Goal: Information Seeking & Learning: Learn about a topic

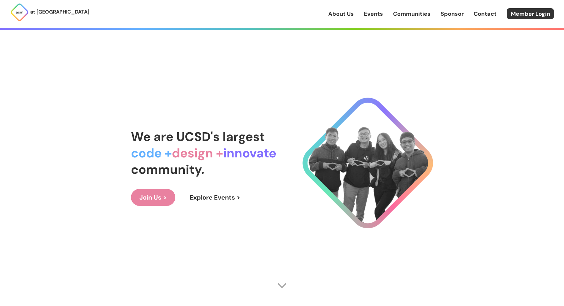
click at [372, 9] on div "About Us Events Communities Sponsor Contact Member Login" at bounding box center [447, 13] width 236 height 11
click at [370, 13] on link "Events" at bounding box center [373, 14] width 19 height 8
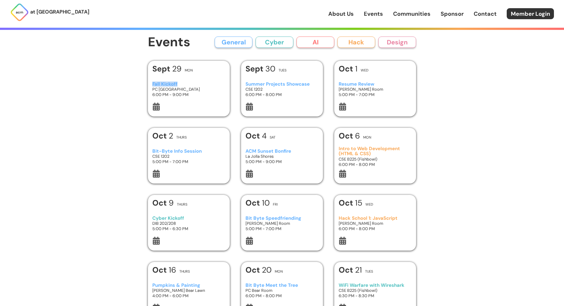
drag, startPoint x: 148, startPoint y: 83, endPoint x: 178, endPoint y: 83, distance: 29.9
click at [178, 83] on div "[DATE] Mon Fall Kickoff PC [GEOGRAPHIC_DATA] 6:00 PM - 9:00 PM" at bounding box center [189, 89] width 82 height 56
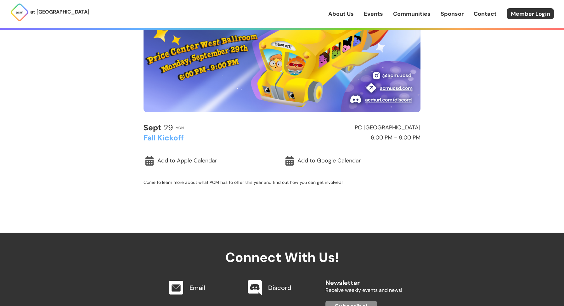
scroll to position [107, 0]
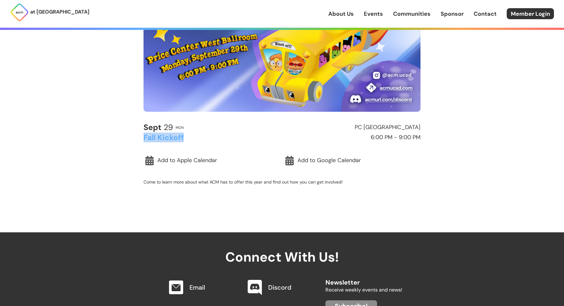
drag, startPoint x: 189, startPoint y: 138, endPoint x: 131, endPoint y: 138, distance: 57.6
click at [131, 138] on main "< Back to Events General Event [DATE] Mon PC [GEOGRAPHIC_DATA] Fall Kickoff 6:0…" at bounding box center [282, 62] width 302 height 261
click at [127, 197] on div "at [GEOGRAPHIC_DATA] About Us Events Communities Sponsor Contact Member Login A…" at bounding box center [282, 155] width 564 height 525
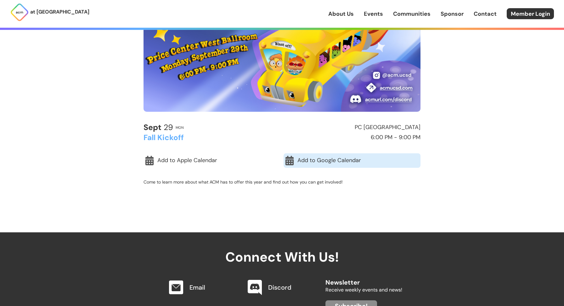
click at [297, 164] on link "Add to Google Calendar" at bounding box center [352, 160] width 137 height 14
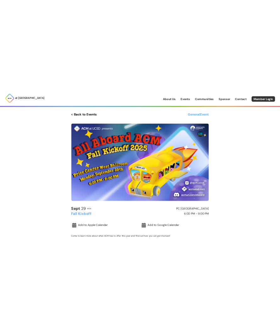
scroll to position [0, 0]
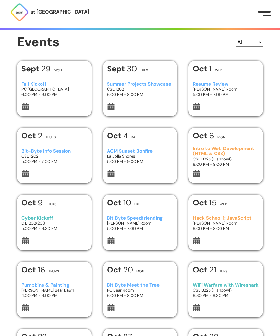
click at [142, 85] on h3 "Summer Projects Showcase" at bounding box center [140, 84] width 66 height 5
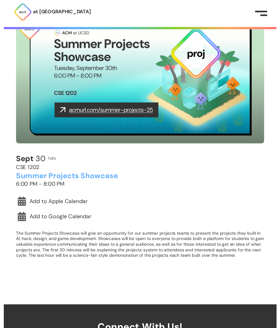
scroll to position [80, 0]
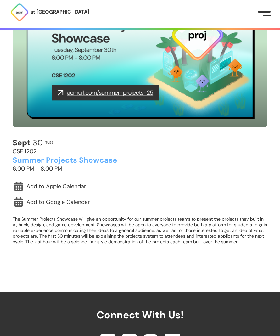
click at [83, 209] on div "[DATE] Tues CSE 1202 Summer Projects Showcase 6:00 PM - 8:00 PM Add to Apple Ca…" at bounding box center [140, 196] width 255 height 114
click at [83, 228] on p "The Summer Projects Showcase will give an opportunity for our summer projects t…" at bounding box center [140, 230] width 255 height 28
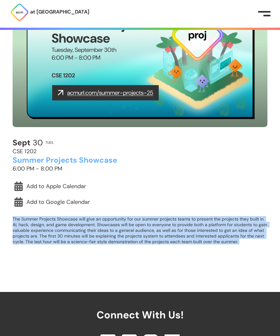
click at [83, 228] on p "The Summer Projects Showcase will give an opportunity for our summer projects t…" at bounding box center [140, 230] width 255 height 28
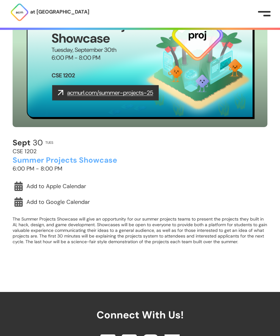
click at [190, 140] on div "[DATE] Tues CSE 1202 Summer Projects Showcase 6:00 PM - 8:00 PM" at bounding box center [140, 156] width 255 height 34
click at [122, 94] on img at bounding box center [140, 56] width 255 height 144
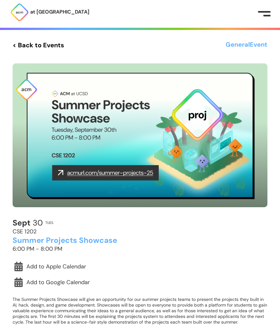
scroll to position [0, 0]
click at [44, 38] on div "< Back to Events General Event [DATE] Tues CSE 1202 Summer Projects Showcase 6:…" at bounding box center [140, 186] width 280 height 372
click at [44, 58] on div "< Back to Events General Event [DATE] Tues CSE 1202 Summer Projects Showcase 6:…" at bounding box center [140, 185] width 255 height 293
click at [53, 46] on link "< Back to Events" at bounding box center [39, 44] width 52 height 11
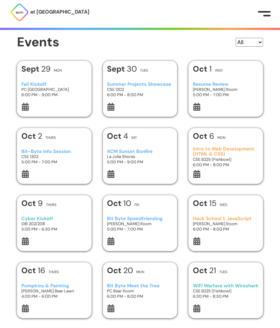
click at [203, 84] on h3 "Resume Review" at bounding box center [226, 84] width 66 height 5
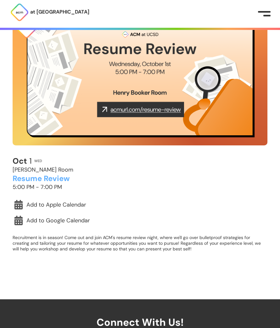
scroll to position [89, 0]
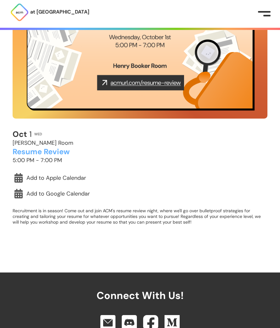
click at [61, 221] on p "Recruitment is in season! Come out and join ACM's resume review night, where we…" at bounding box center [140, 216] width 255 height 17
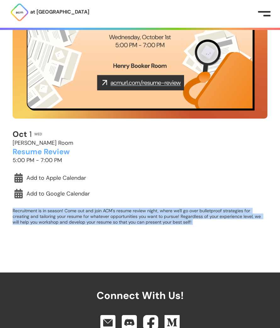
click at [61, 221] on p "Recruitment is in season! Come out and join ACM's resume review night, where we…" at bounding box center [140, 216] width 255 height 17
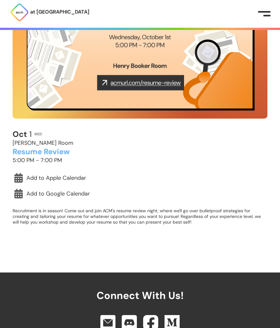
click at [191, 145] on div "[DATE] Wed [PERSON_NAME] Room Resume Review 5:00 PM - 7:00 PM" at bounding box center [140, 147] width 255 height 34
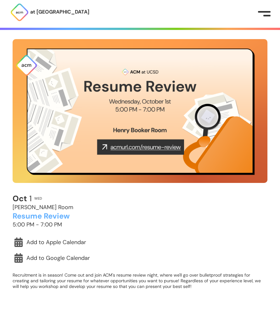
scroll to position [25, 0]
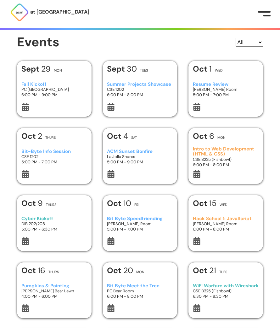
click at [62, 151] on h3 "Bit-Byte Info Session" at bounding box center [54, 151] width 66 height 5
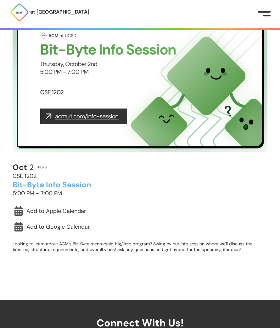
scroll to position [60, 0]
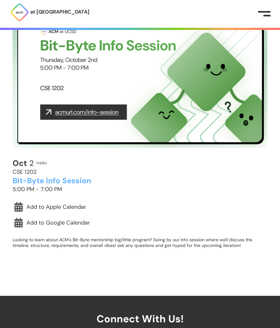
click at [62, 241] on p "Looking to learn about ACM's Bit-Byte mentorship big/little program? Swing by o…" at bounding box center [140, 242] width 255 height 11
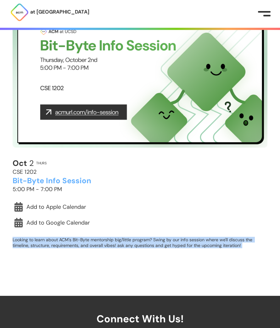
click at [62, 241] on p "Looking to learn about ACM's Bit-Byte mentorship big/little program? Swing by o…" at bounding box center [140, 242] width 255 height 11
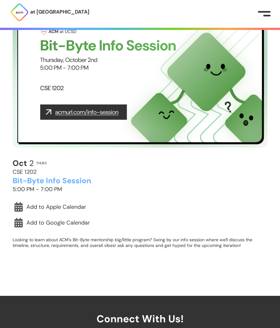
click at [185, 158] on div "[DATE] Thurs CSE 1202 Bit-Byte Info Session 5:00 PM - 7:00 PM Add to Apple Cale…" at bounding box center [140, 130] width 255 height 252
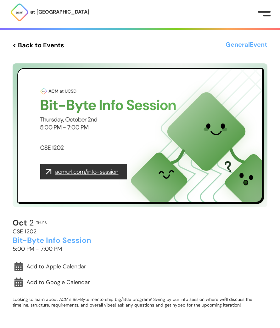
scroll to position [0, 0]
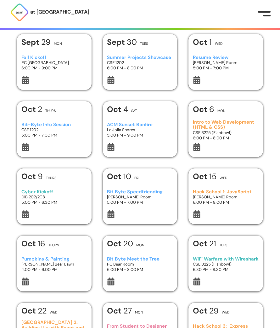
scroll to position [27, 0]
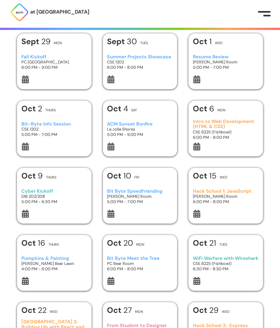
click at [61, 125] on h3 "Bit-Byte Info Session" at bounding box center [54, 123] width 66 height 5
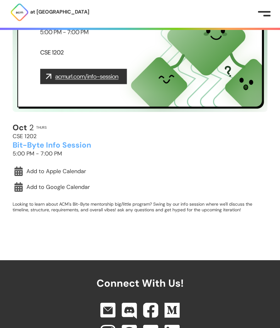
scroll to position [97, 0]
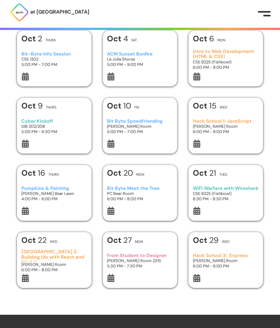
scroll to position [27, 0]
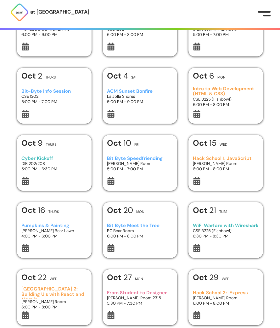
click at [208, 94] on h3 "Intro to Web Development (HTML & CSS)" at bounding box center [226, 91] width 66 height 10
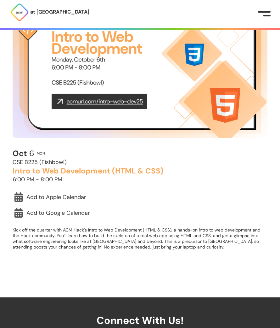
scroll to position [73, 0]
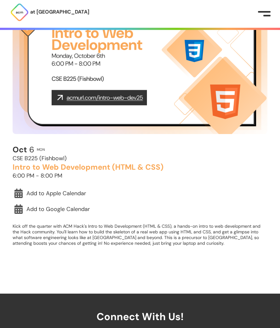
click at [86, 232] on p "Kick off the quarter with ACM Hack's Intro to Web Development (HTML & CSS), a h…" at bounding box center [140, 234] width 255 height 23
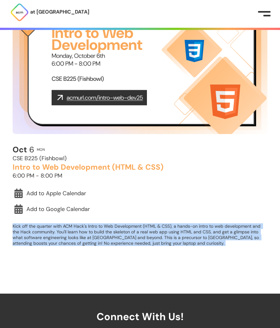
click at [86, 232] on p "Kick off the quarter with ACM Hack's Intro to Web Development (HTML & CSS), a h…" at bounding box center [140, 234] width 255 height 23
click at [239, 249] on div "[DATE] Mon CSE B225 (Fishbowl) Intro to Web Development (HTML & CSS) 6:00 PM - …" at bounding box center [140, 199] width 255 height 109
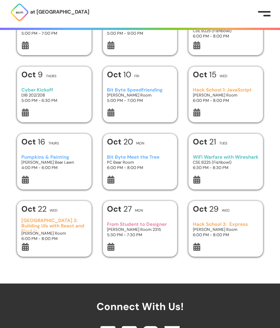
scroll to position [130, 0]
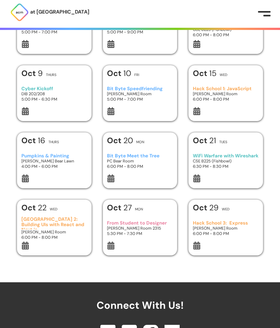
click at [218, 89] on h3 "Hack School 1: JavaScript" at bounding box center [226, 88] width 66 height 5
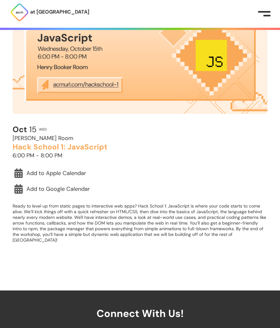
scroll to position [105, 0]
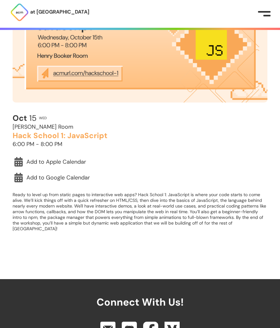
click at [127, 206] on p "Ready to level up from static pages to interactive web apps? Hack School 1: Jav…" at bounding box center [140, 212] width 255 height 40
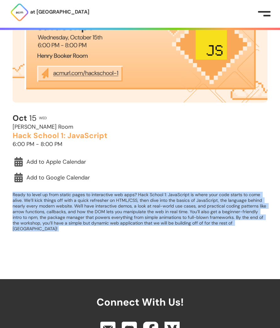
click at [127, 206] on p "Ready to level up from static pages to interactive web apps? Hack School 1: Jav…" at bounding box center [140, 212] width 255 height 40
click at [183, 246] on div "< Back to Events Hack Event [DATE] Wed [PERSON_NAME][GEOGRAPHIC_DATA] 1: JavaSc…" at bounding box center [140, 86] width 280 height 383
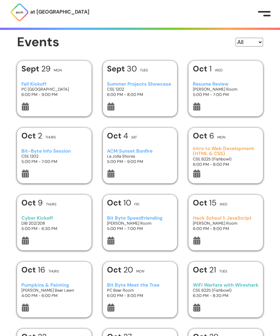
click at [265, 12] on div at bounding box center [264, 12] width 13 height 2
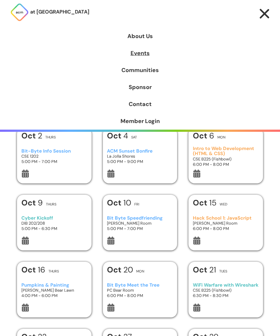
click at [143, 51] on link "Events" at bounding box center [140, 53] width 280 height 17
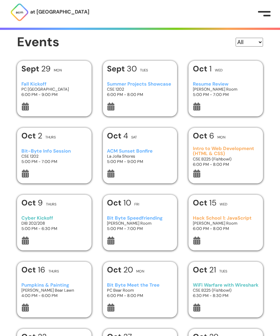
click at [259, 12] on div at bounding box center [264, 12] width 13 height 2
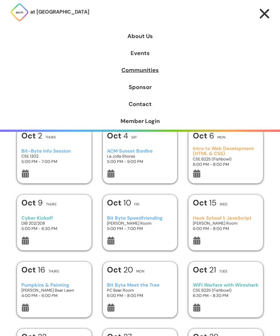
click at [142, 70] on link "Communities" at bounding box center [140, 70] width 280 height 17
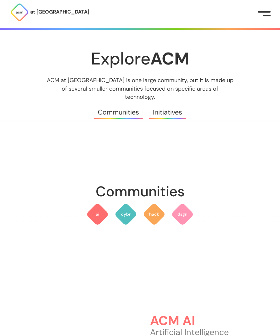
click at [262, 12] on div at bounding box center [264, 12] width 13 height 2
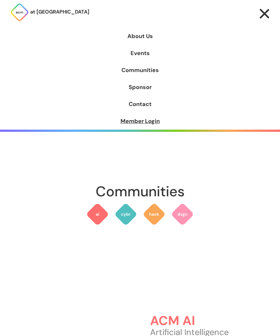
click at [138, 120] on link "Member Login" at bounding box center [140, 121] width 280 height 17
click at [145, 35] on link "About Us" at bounding box center [140, 36] width 280 height 17
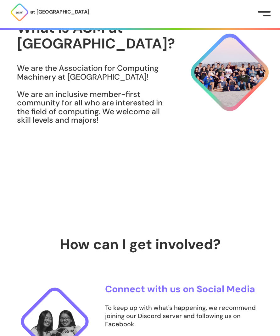
scroll to position [109, 0]
